Goal: Information Seeking & Learning: Compare options

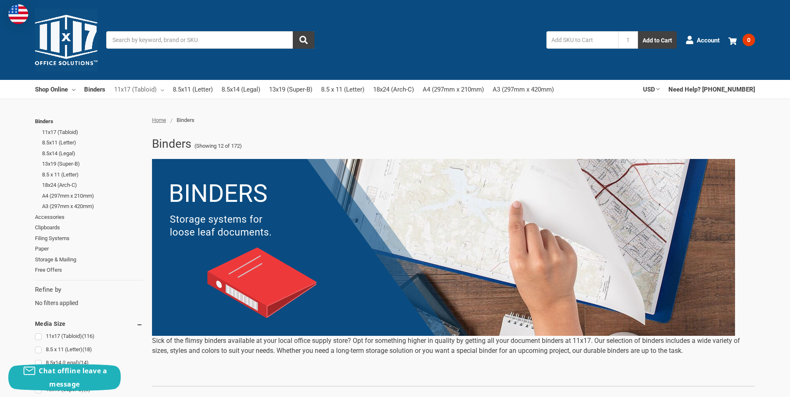
click at [163, 89] on icon at bounding box center [162, 90] width 3 height 3
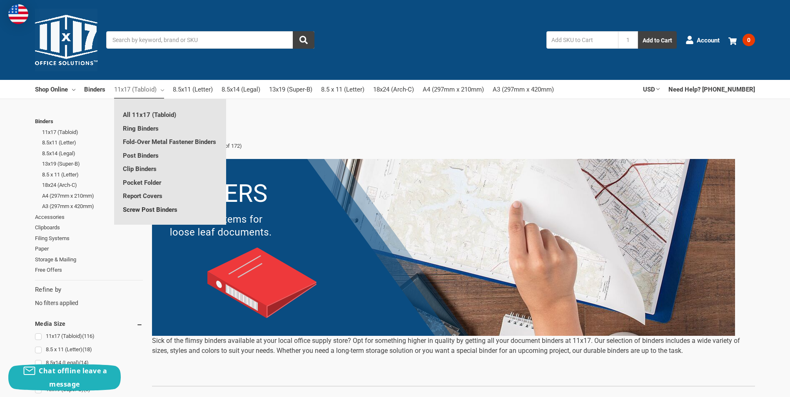
click at [146, 212] on link "Screw Post Binders" at bounding box center [170, 209] width 112 height 13
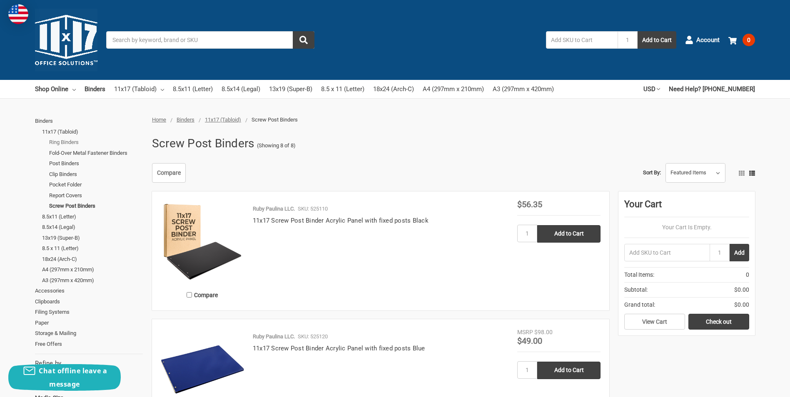
click at [69, 141] on link "Ring Binders" at bounding box center [96, 142] width 94 height 11
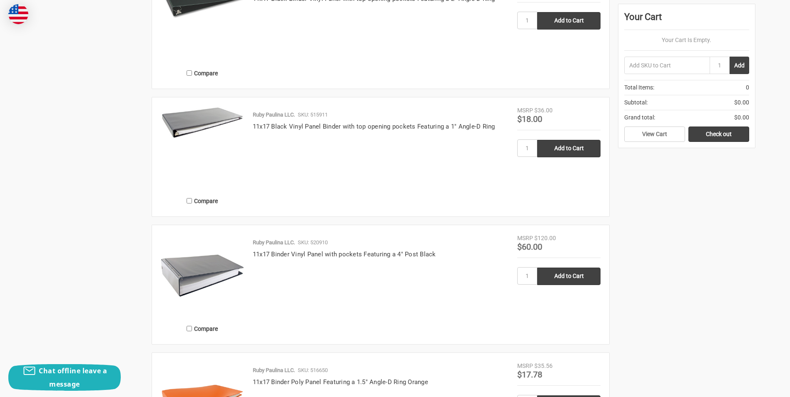
scroll to position [1416, 0]
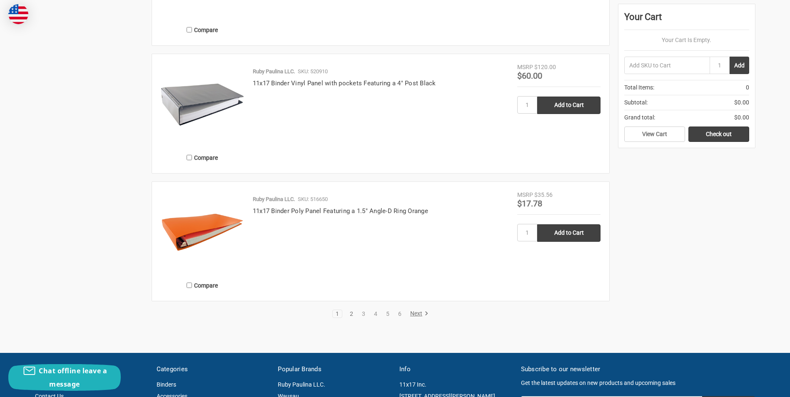
click at [351, 314] on link "2" at bounding box center [351, 314] width 9 height 6
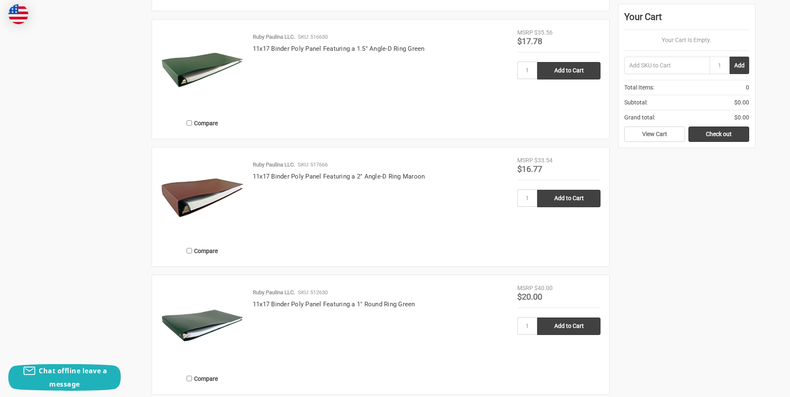
scroll to position [1374, 0]
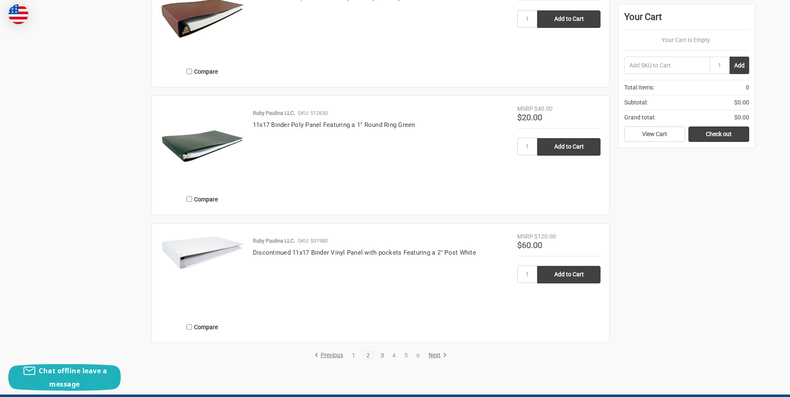
click at [382, 355] on link "3" at bounding box center [382, 356] width 9 height 6
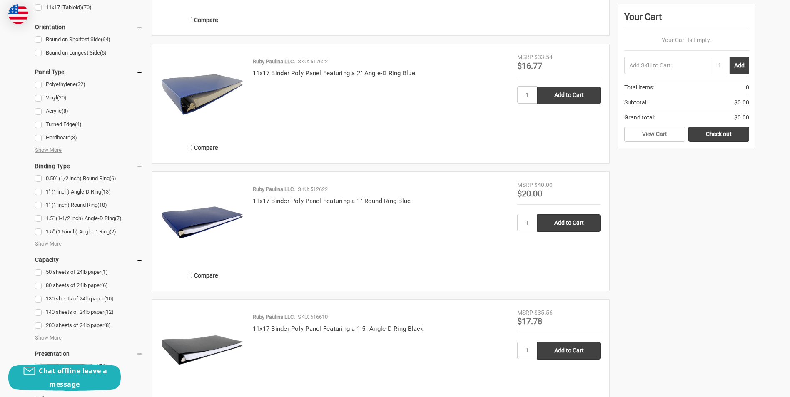
scroll to position [416, 0]
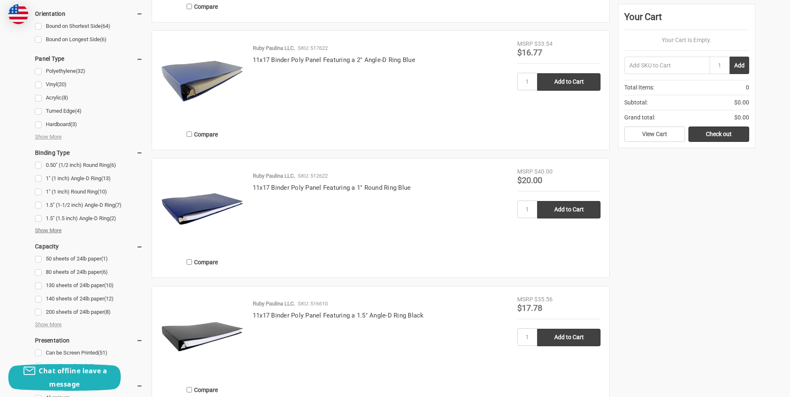
click at [48, 228] on span "Show More" at bounding box center [48, 230] width 27 height 8
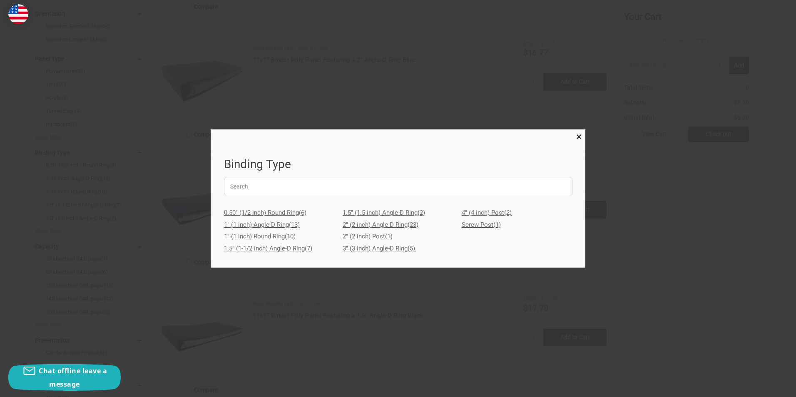
click at [481, 213] on link "4" (4 inch) Post (2)" at bounding box center [517, 213] width 111 height 12
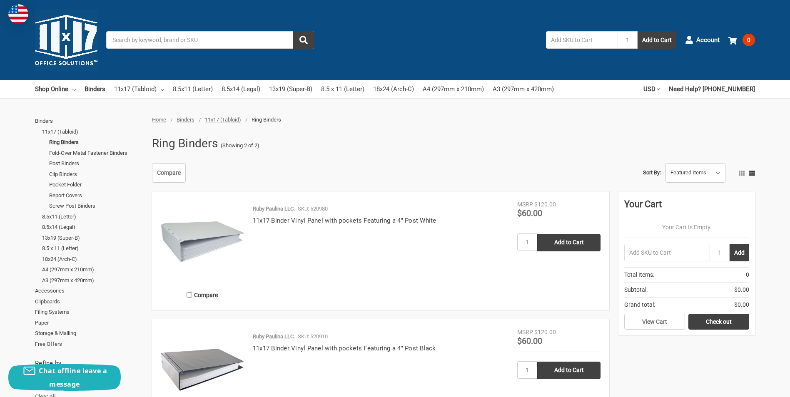
click at [211, 234] on img at bounding box center [202, 241] width 83 height 83
click at [85, 154] on link "Fold-Over Metal Fastener Binders" at bounding box center [96, 153] width 94 height 11
